Goal: Task Accomplishment & Management: Manage account settings

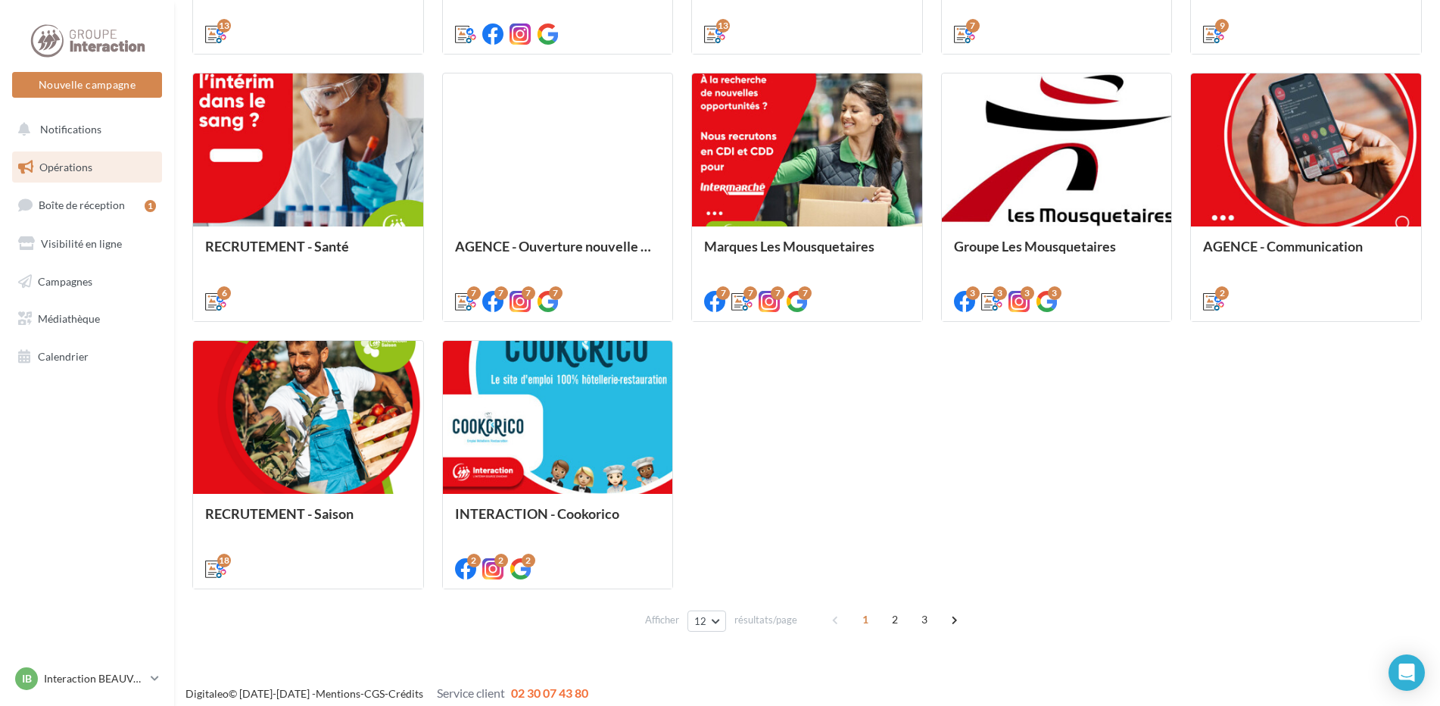
scroll to position [691, 0]
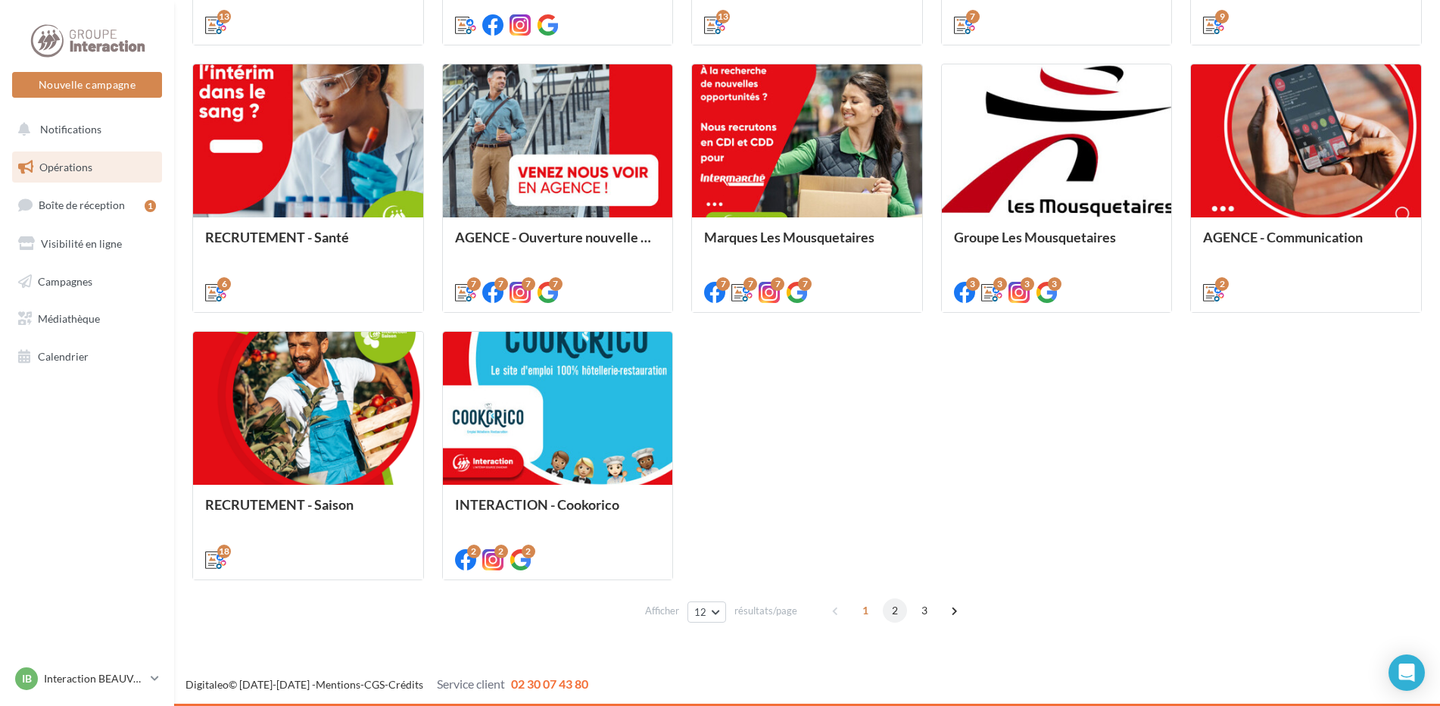
click at [896, 610] on span "2" at bounding box center [895, 610] width 24 height 24
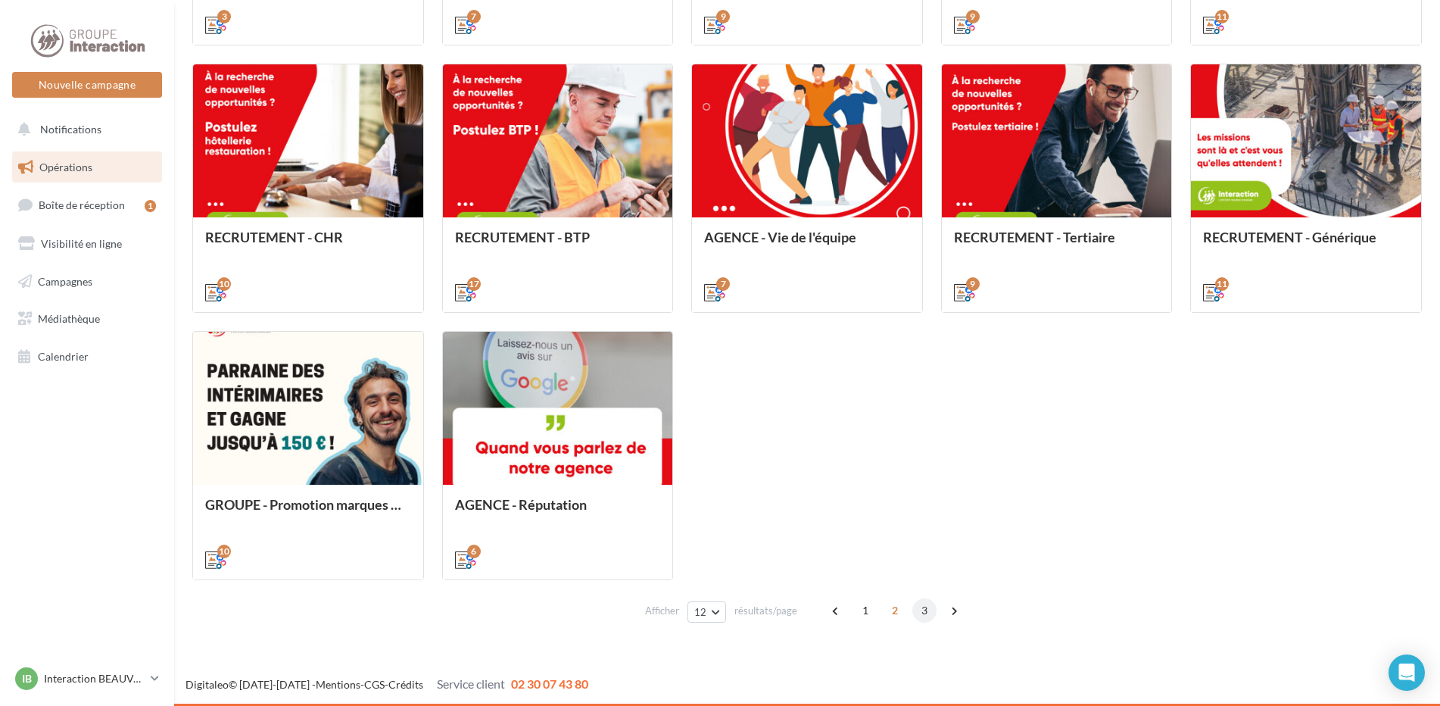
click at [919, 609] on span "3" at bounding box center [925, 610] width 24 height 24
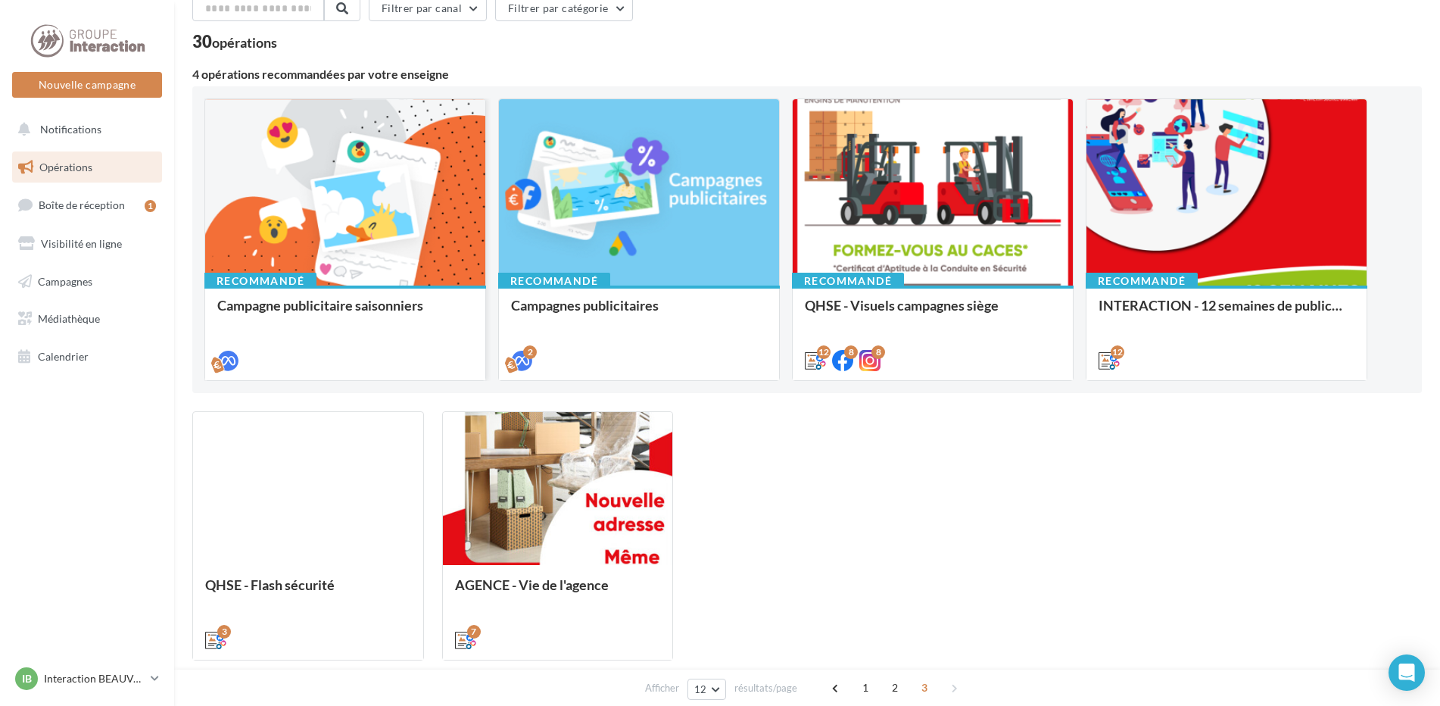
scroll to position [0, 0]
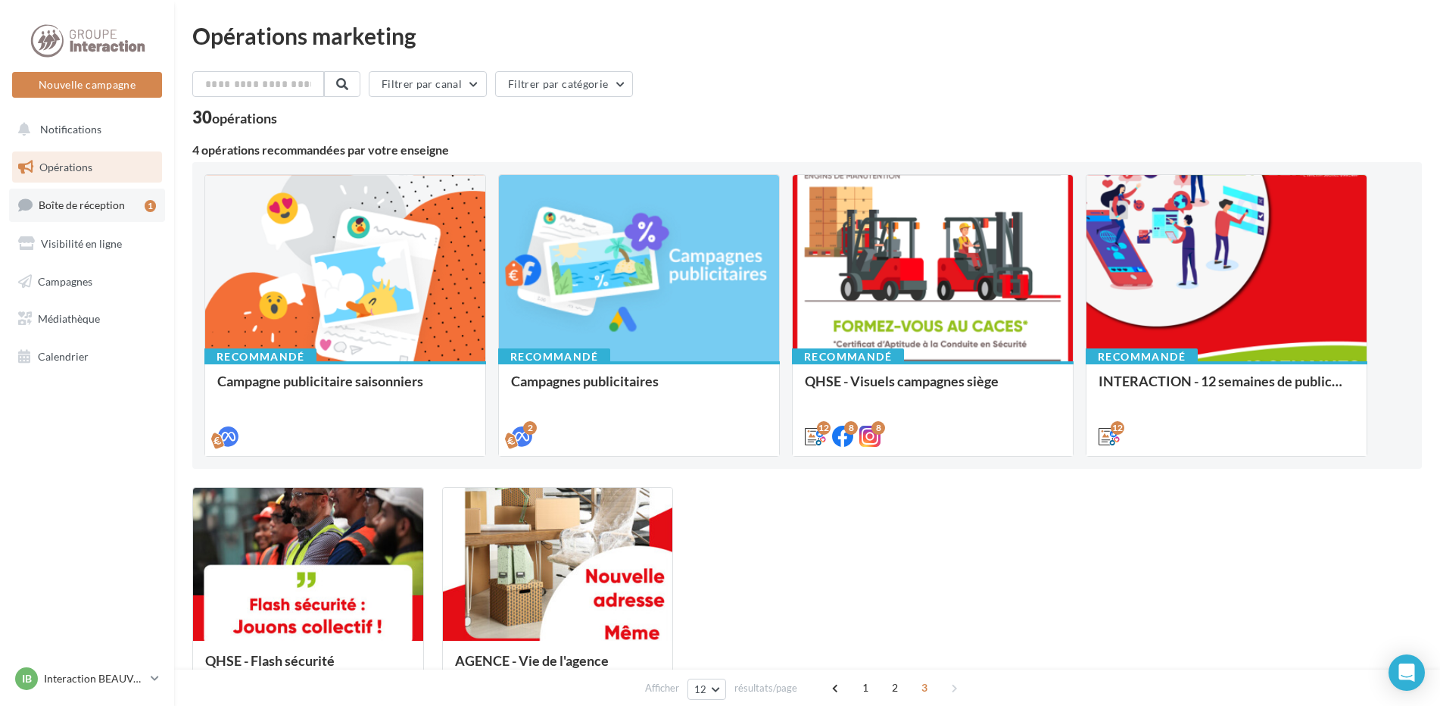
click at [79, 198] on link "Boîte de réception 1" at bounding box center [87, 205] width 156 height 33
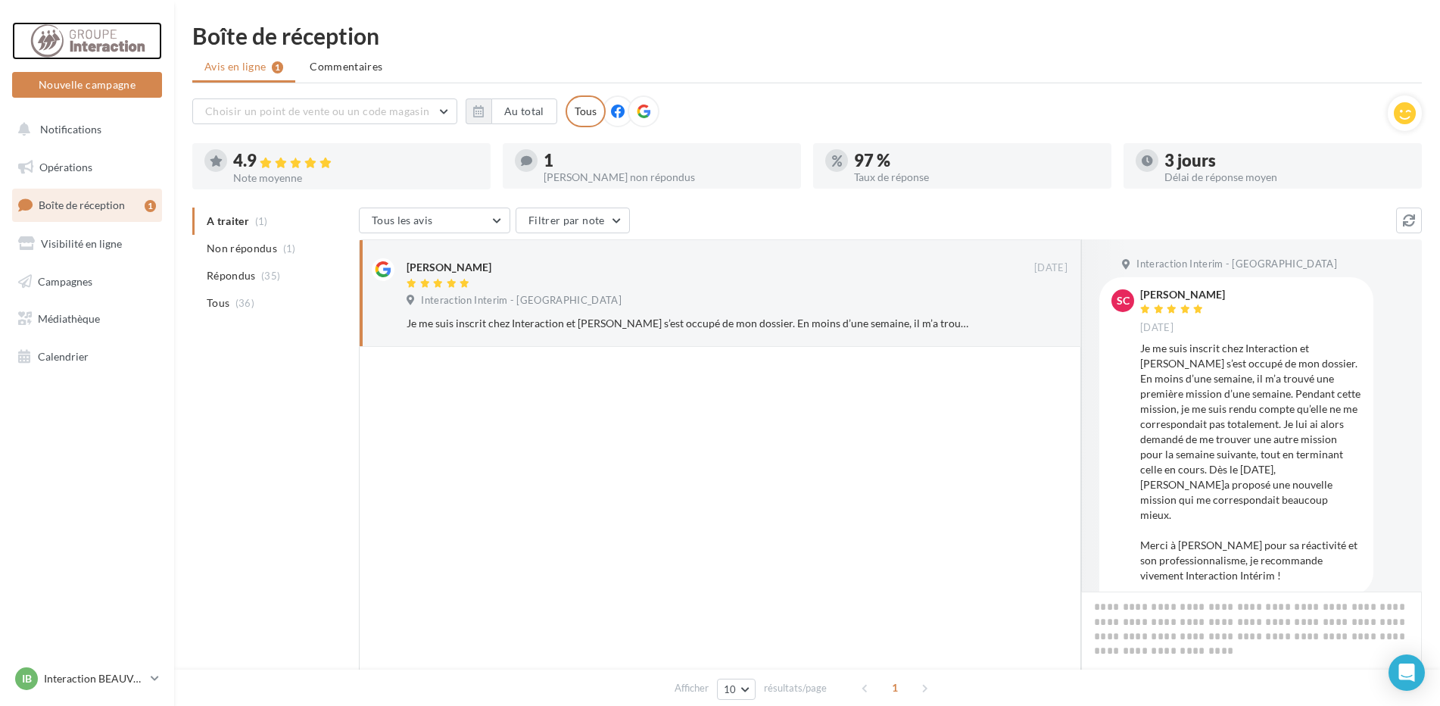
click at [76, 33] on div at bounding box center [87, 41] width 121 height 38
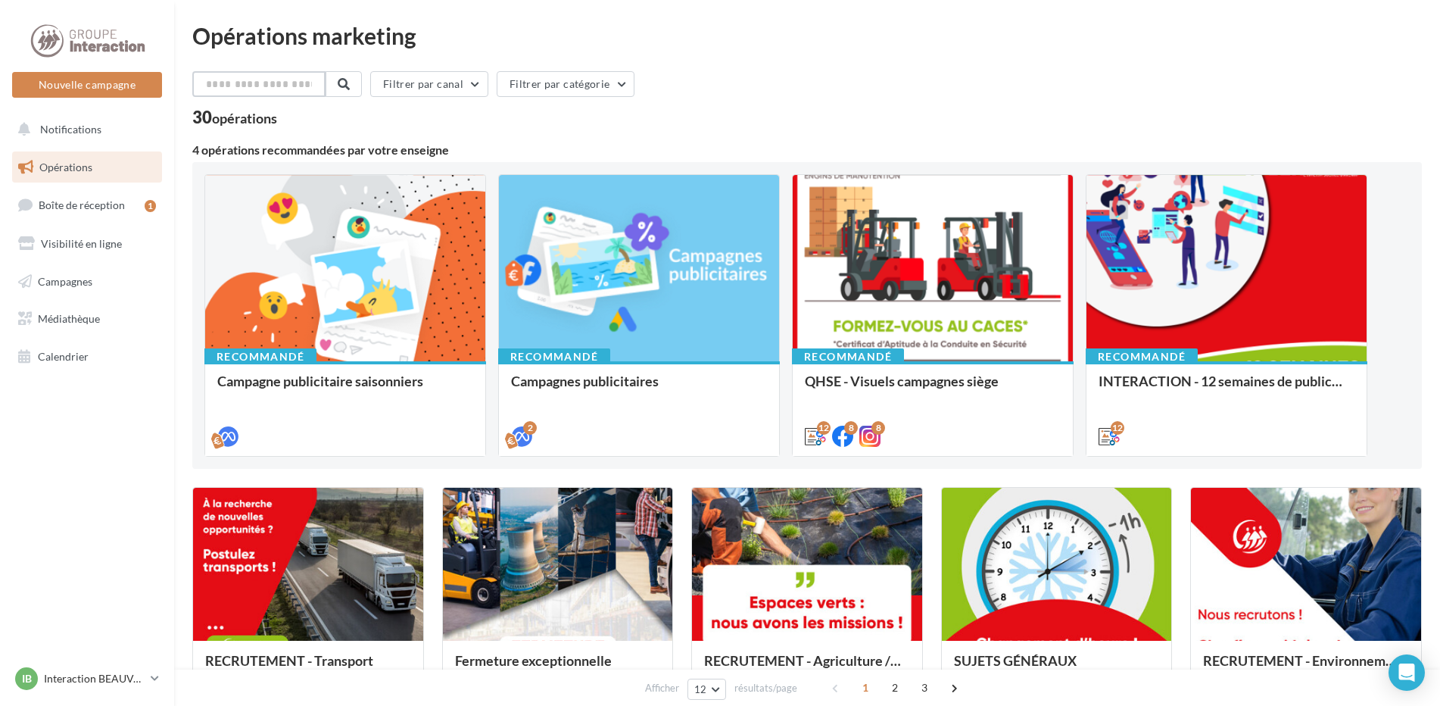
click at [249, 90] on input "text" at bounding box center [258, 84] width 133 height 26
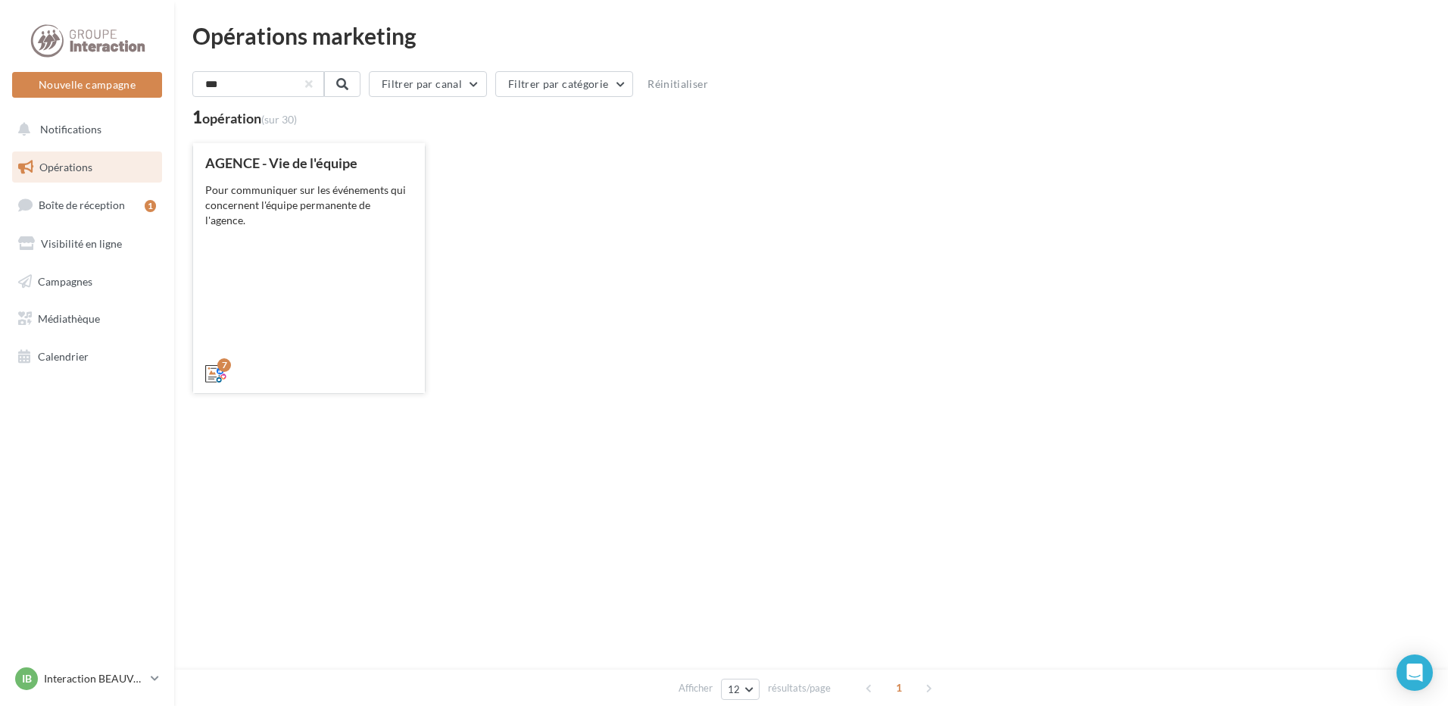
click at [332, 178] on div "AGENCE - Vie de l'équipe Pour communiquer sur les événements qui concernent l'é…" at bounding box center [309, 267] width 208 height 224
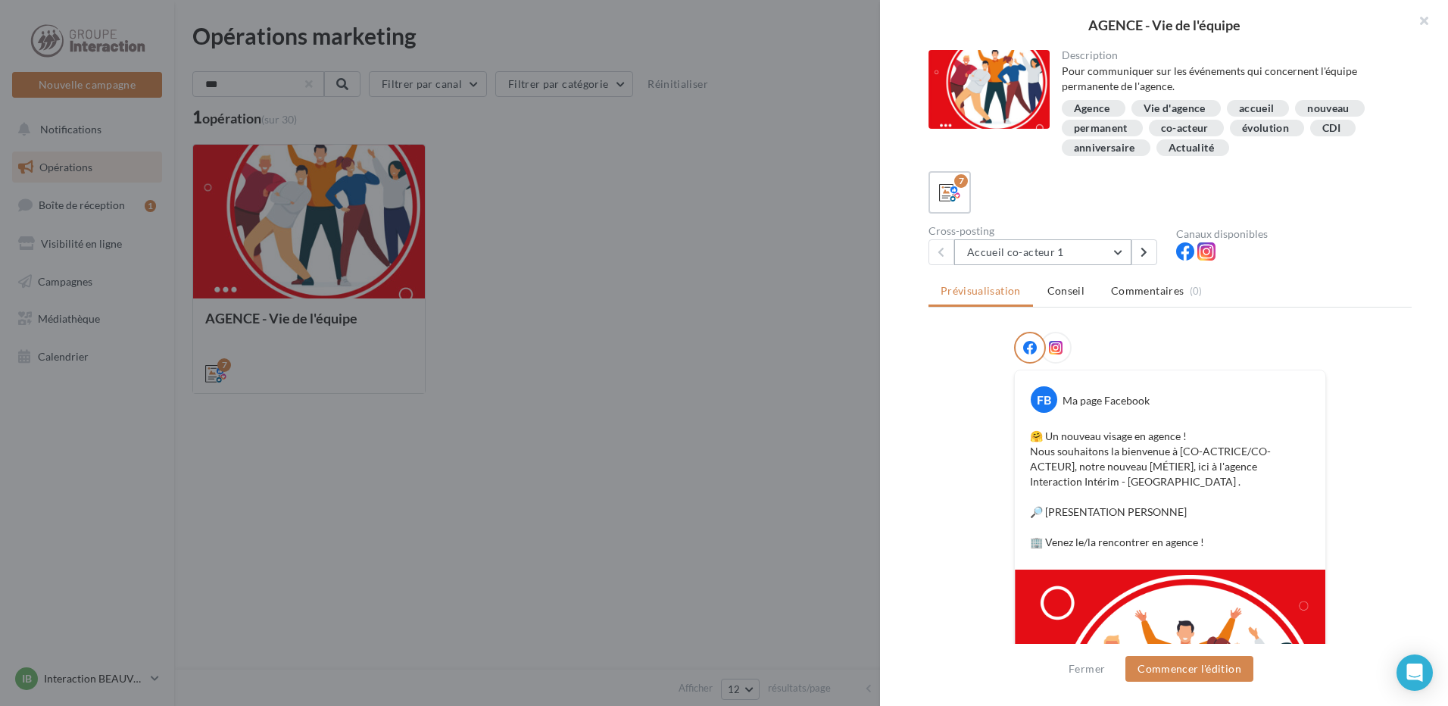
click at [1121, 251] on button "Accueil co-acteur 1" at bounding box center [1042, 252] width 177 height 26
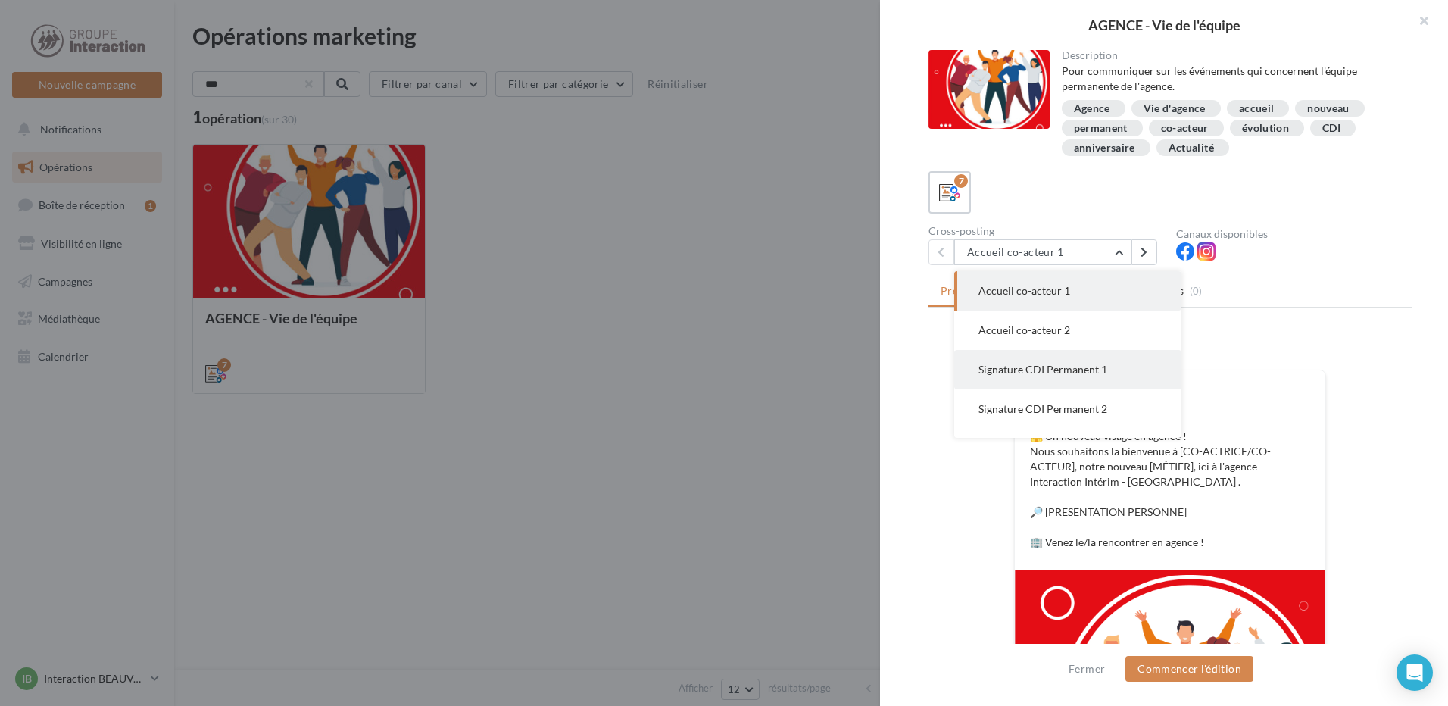
click at [1069, 373] on span "Signature CDI Permanent 1" at bounding box center [1042, 369] width 129 height 13
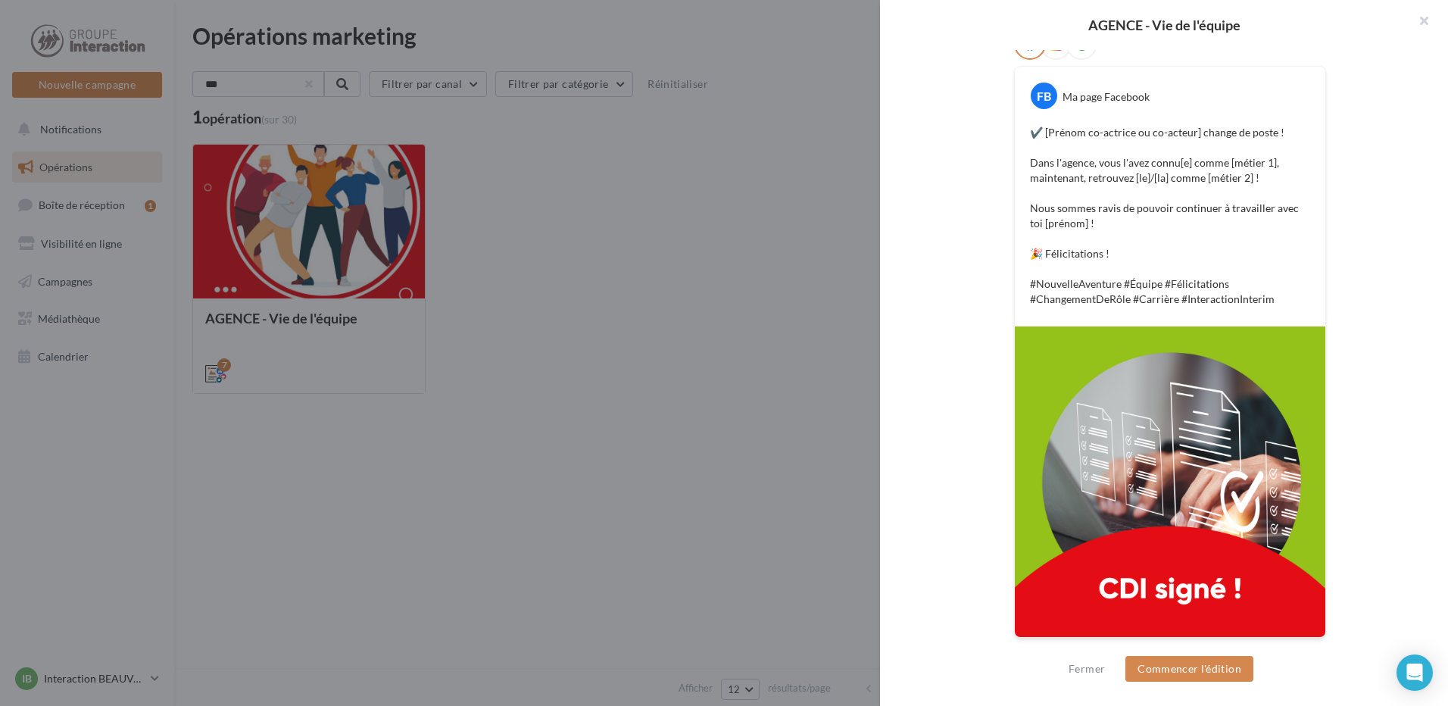
scroll to position [152, 0]
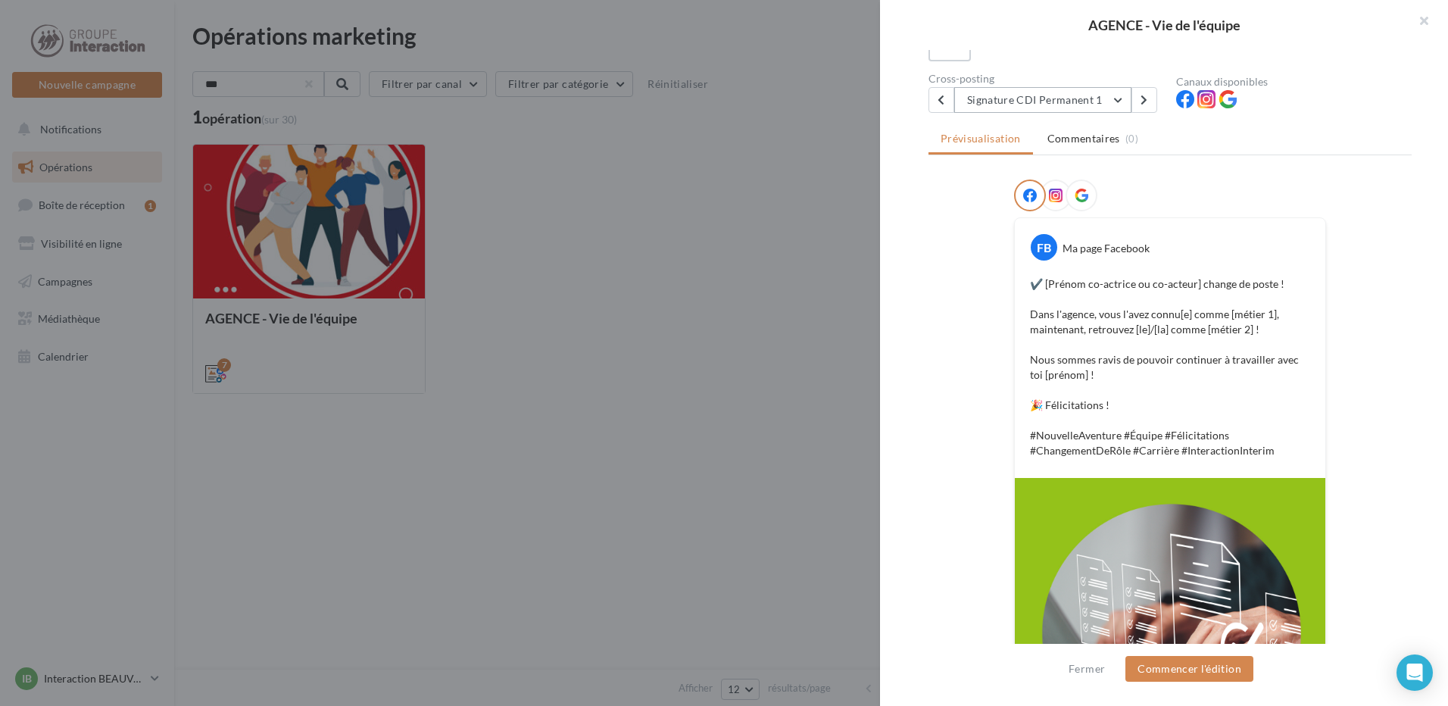
click at [1116, 98] on button "Signature CDI Permanent 1" at bounding box center [1042, 100] width 177 height 26
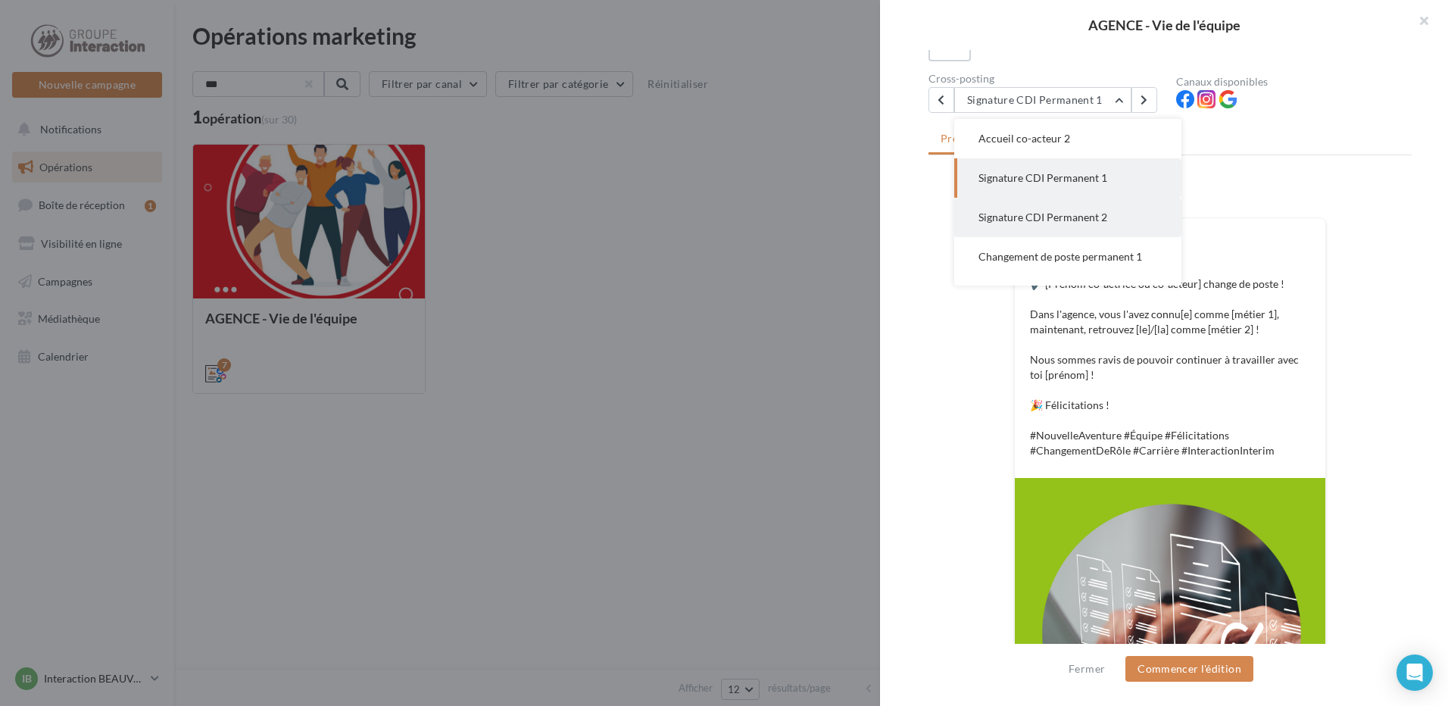
click at [1057, 218] on span "Signature CDI Permanent 2" at bounding box center [1042, 217] width 129 height 13
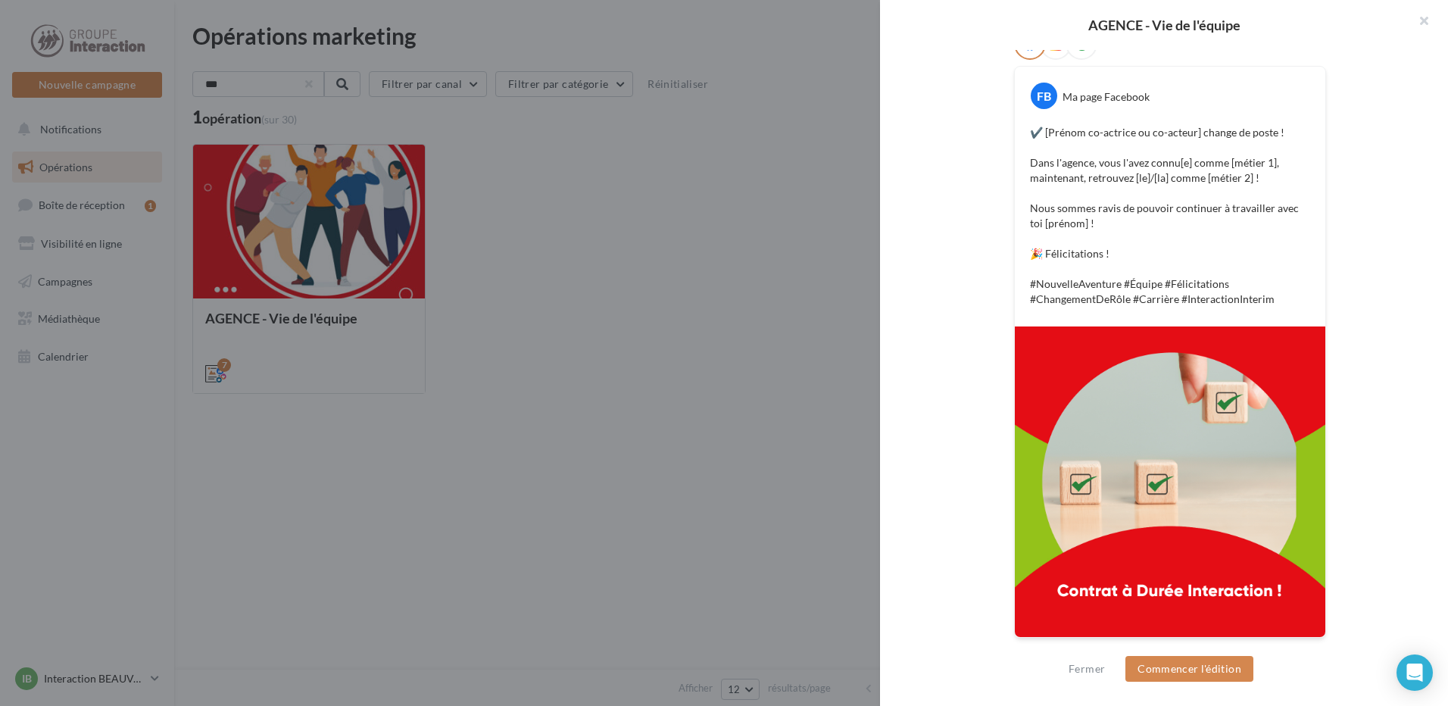
scroll to position [0, 0]
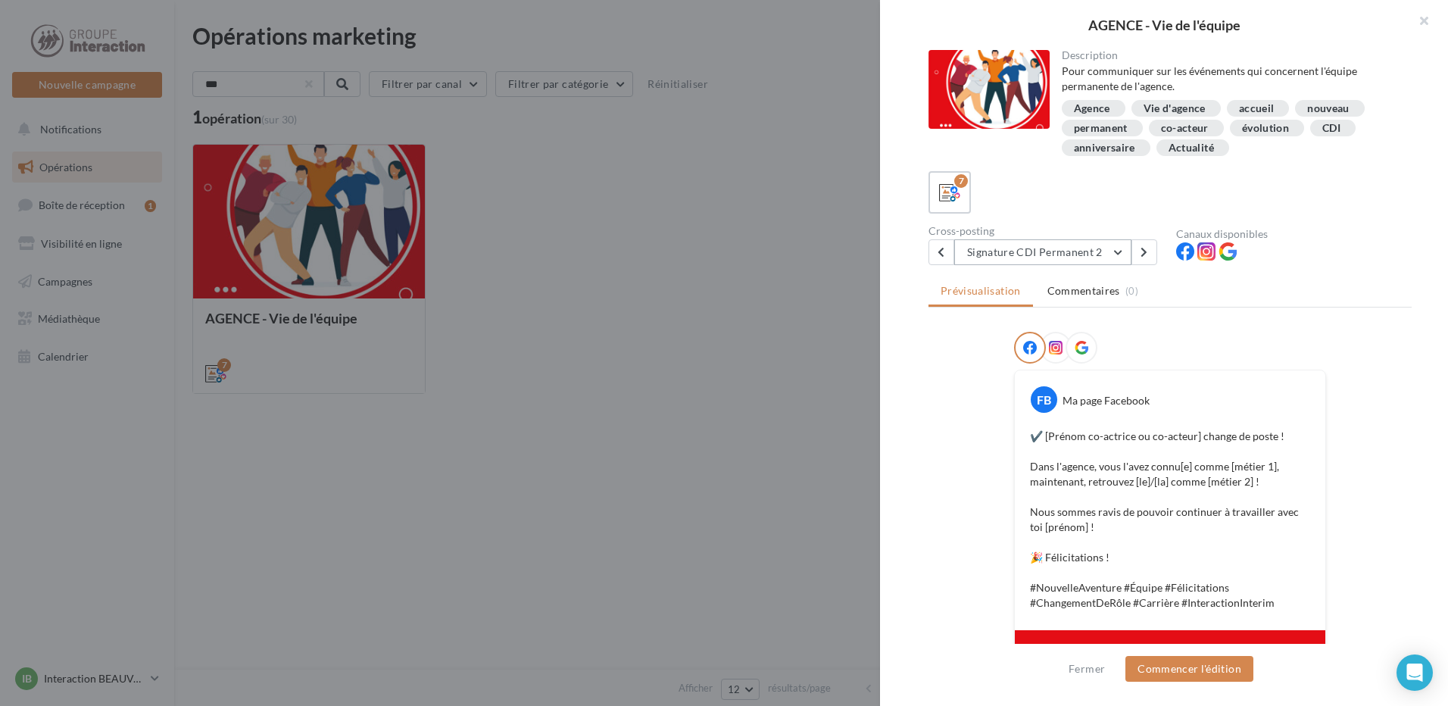
click at [1122, 257] on button "Signature CDI Permanent 2" at bounding box center [1042, 252] width 177 height 26
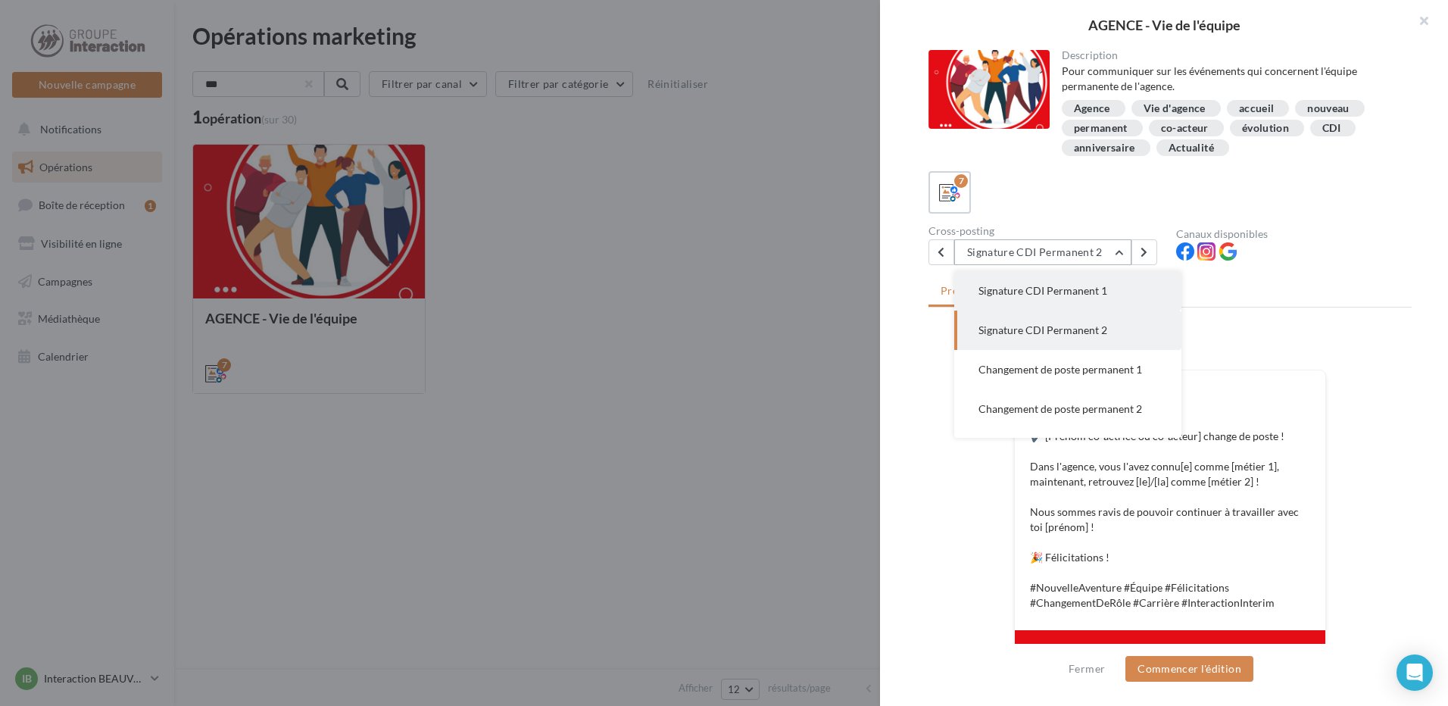
scroll to position [109, 0]
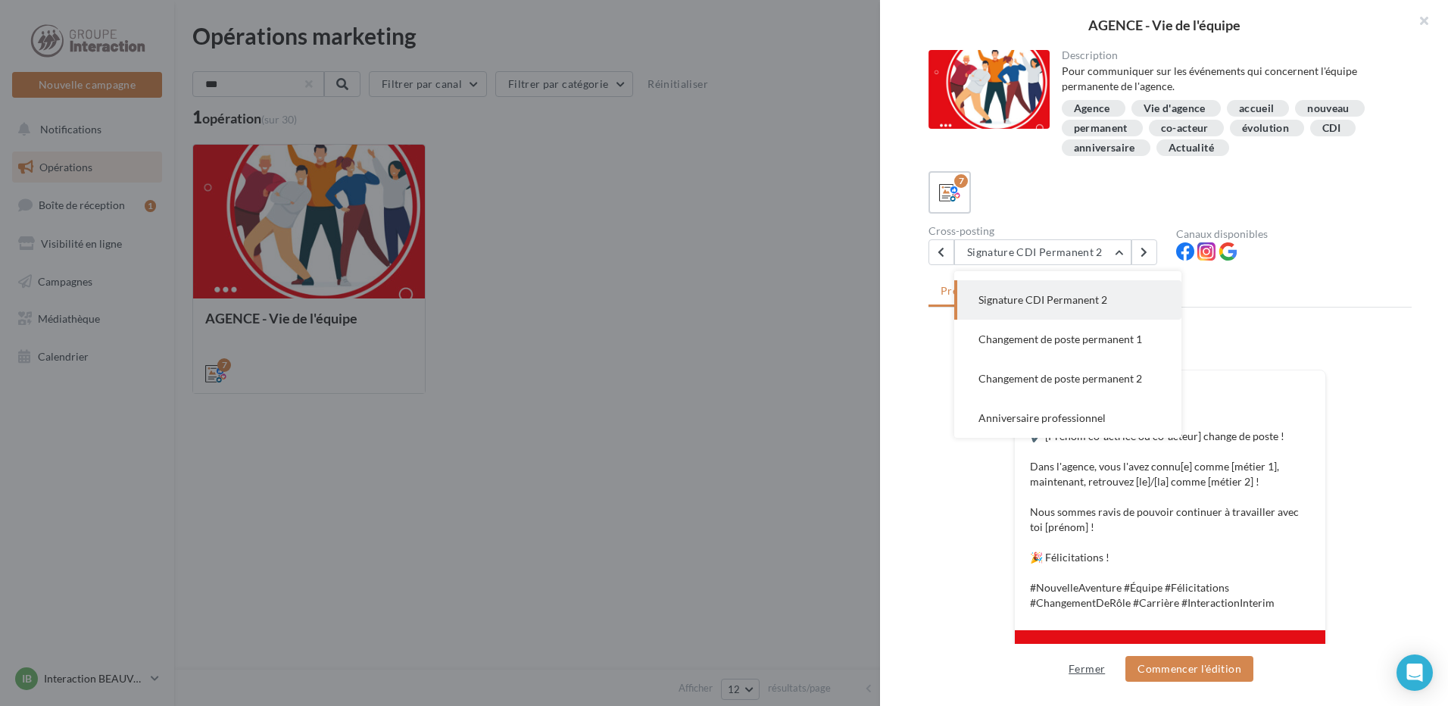
click at [1087, 669] on button "Fermer" at bounding box center [1087, 669] width 48 height 18
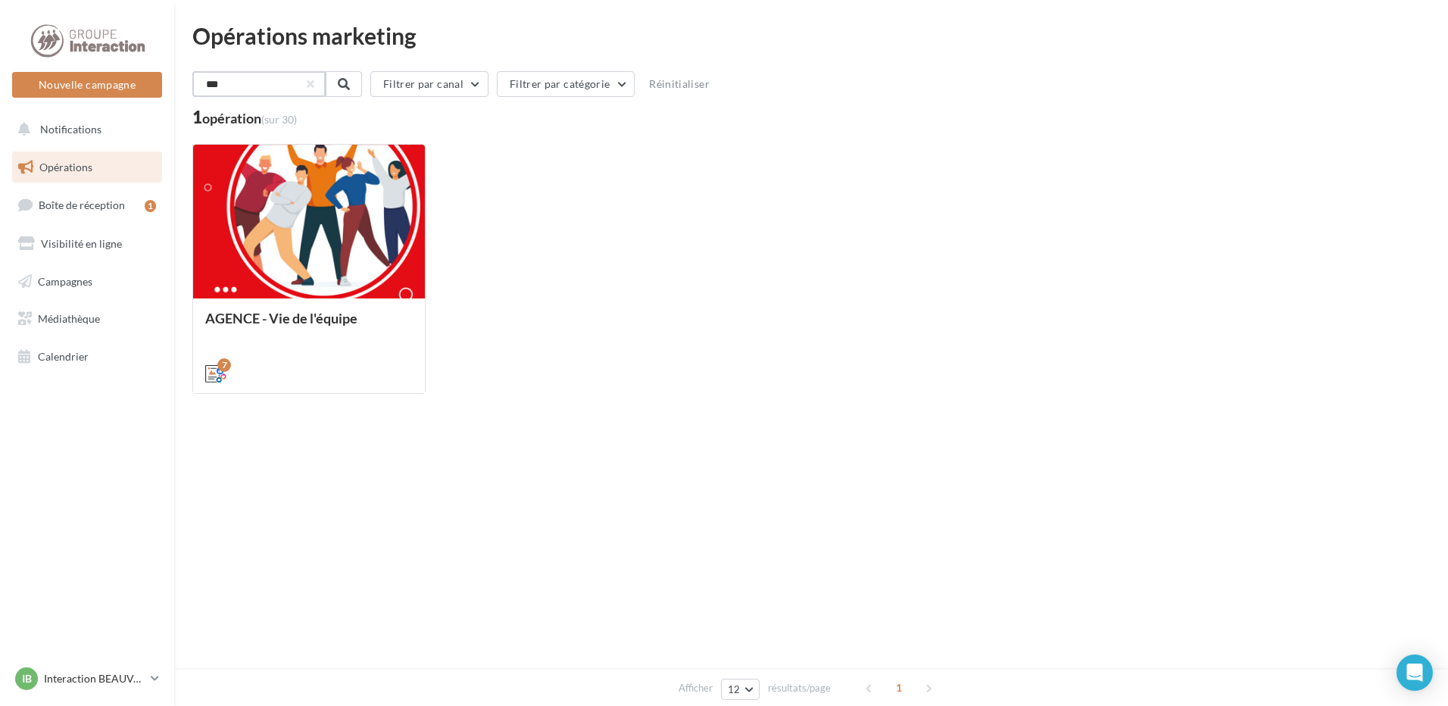
click at [256, 86] on input "***" at bounding box center [258, 84] width 133 height 26
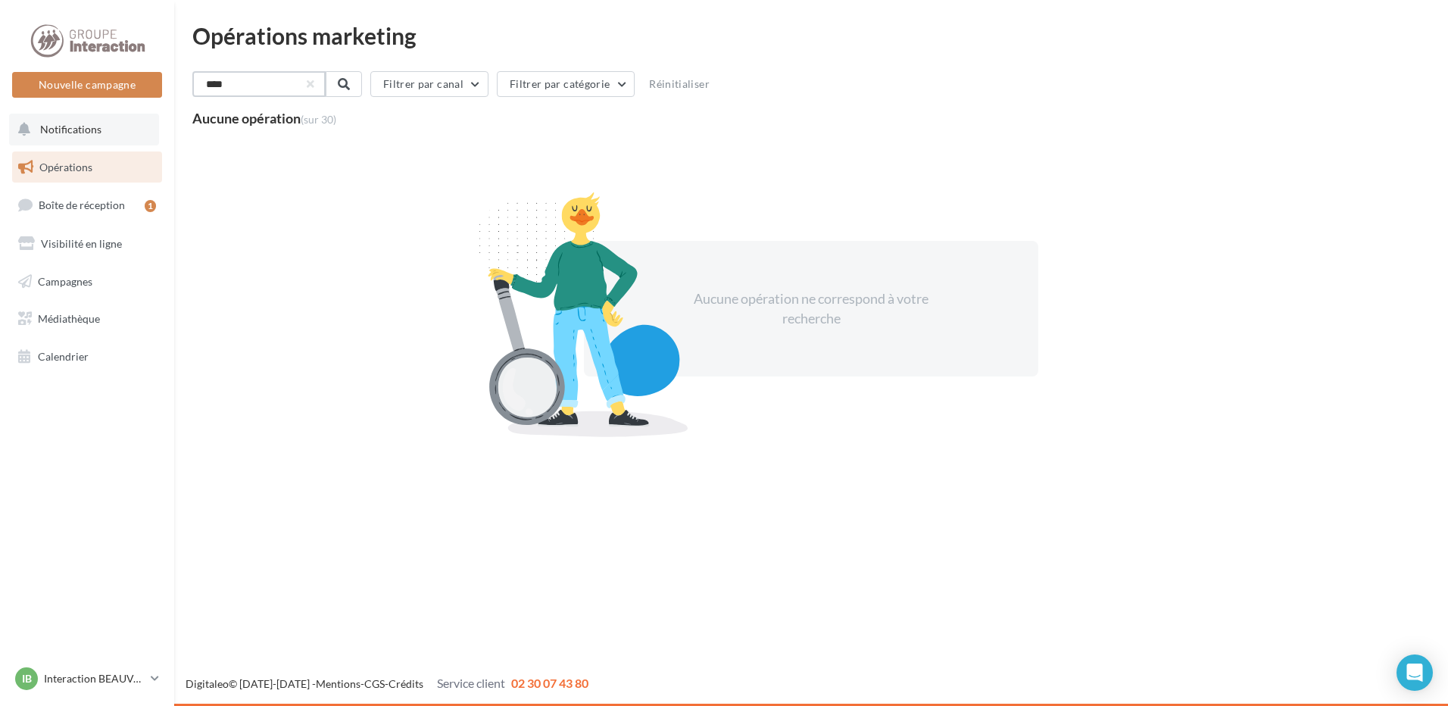
type input "****"
click at [83, 126] on span "Notifications" at bounding box center [70, 129] width 61 height 13
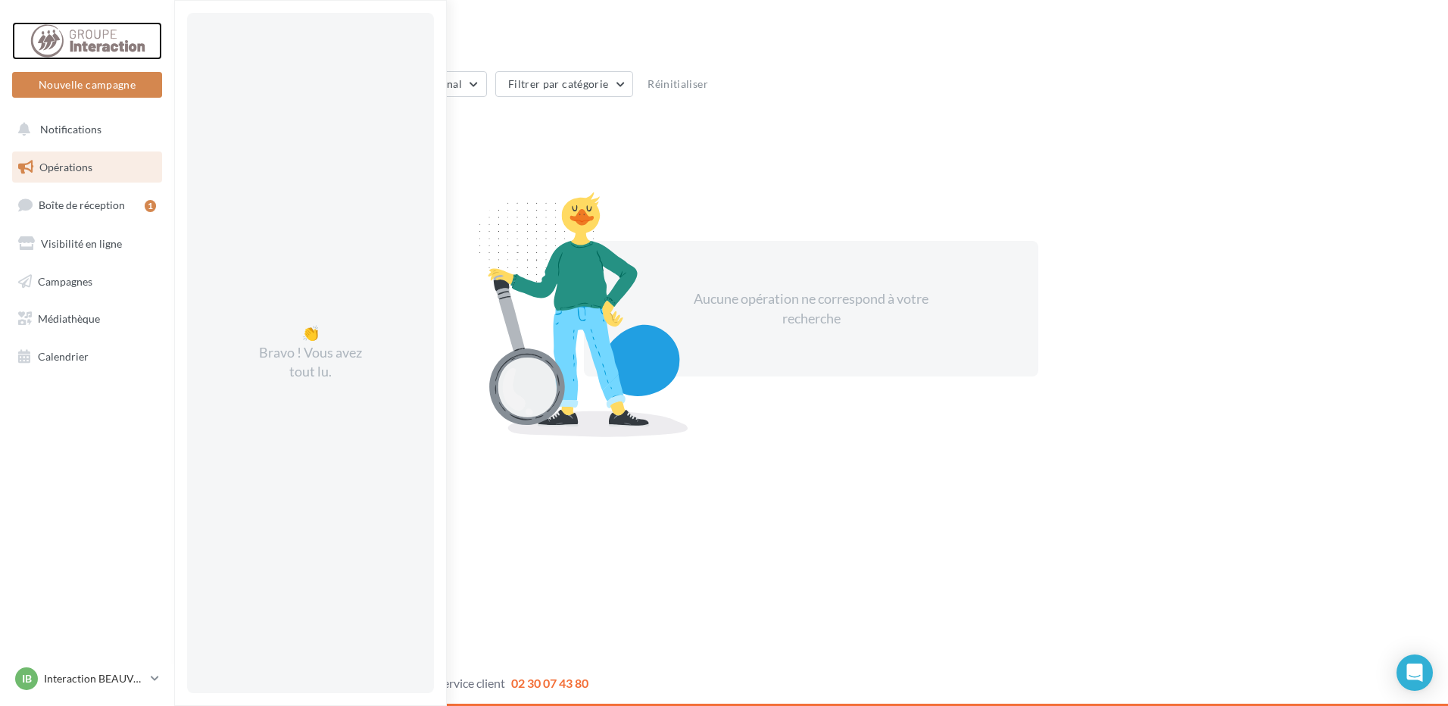
click at [121, 29] on div at bounding box center [87, 41] width 121 height 38
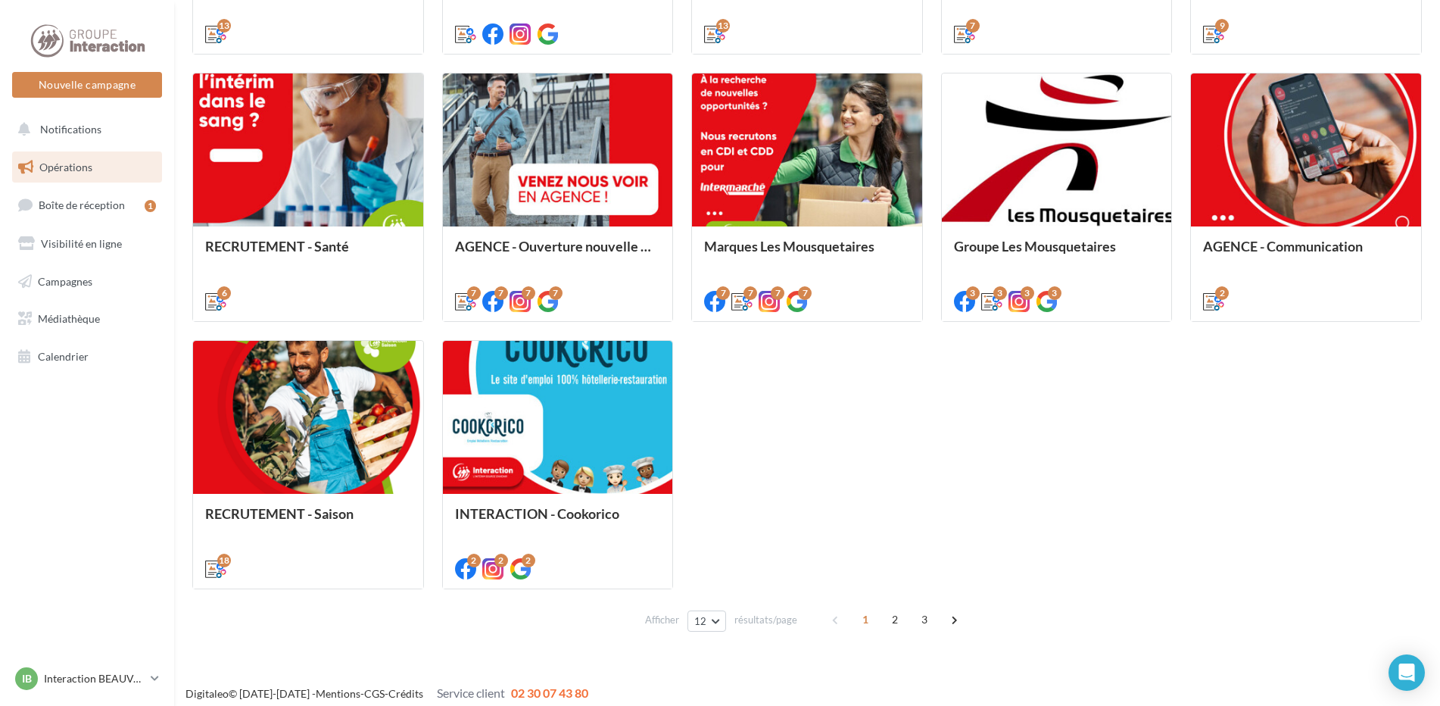
scroll to position [691, 0]
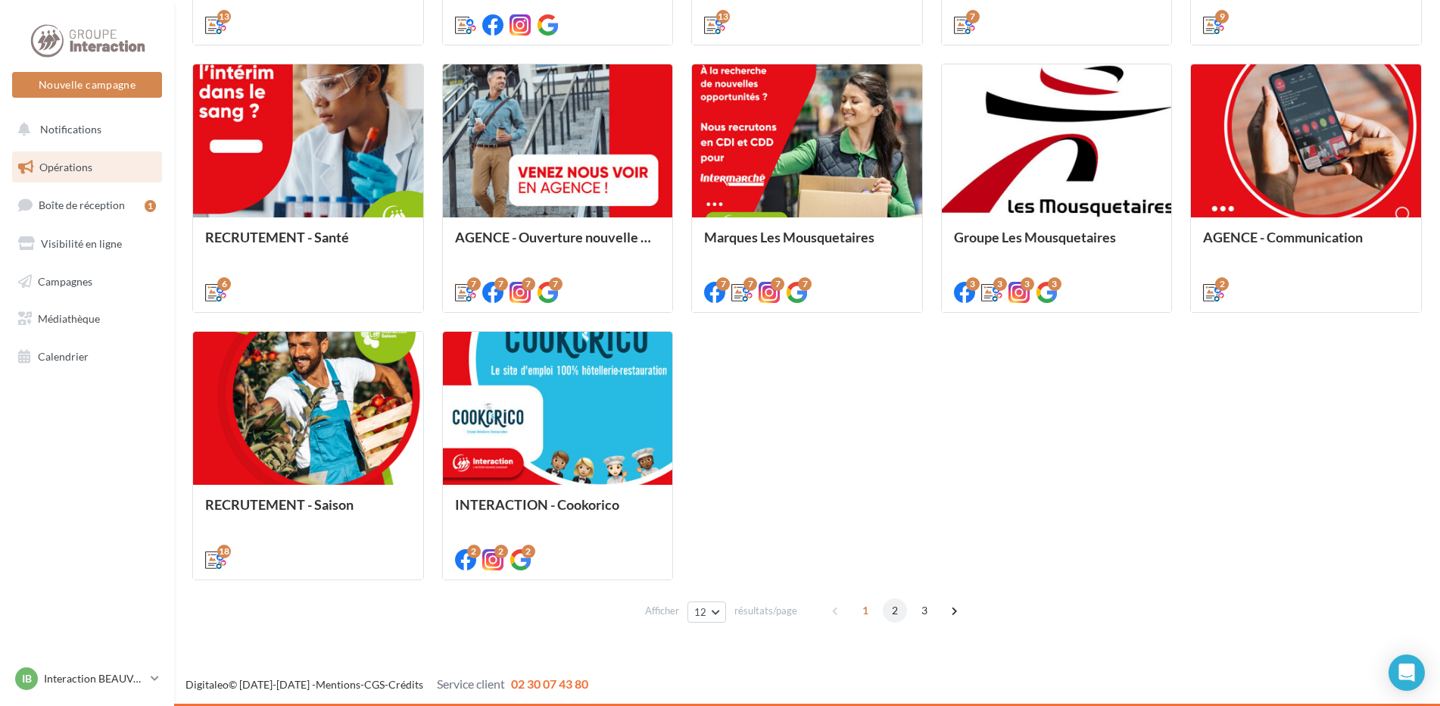
click at [890, 612] on span "2" at bounding box center [895, 610] width 24 height 24
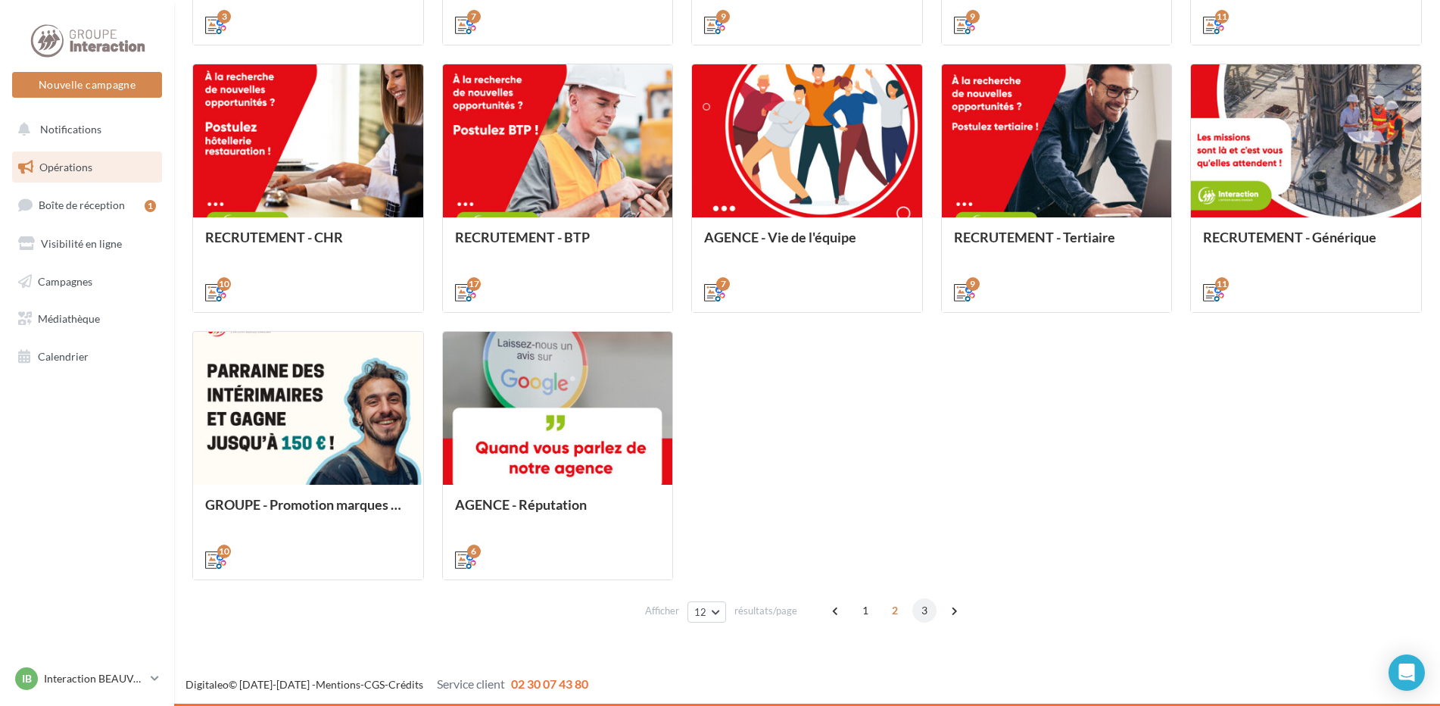
click at [923, 610] on span "3" at bounding box center [925, 610] width 24 height 24
